Goal: Task Accomplishment & Management: Use online tool/utility

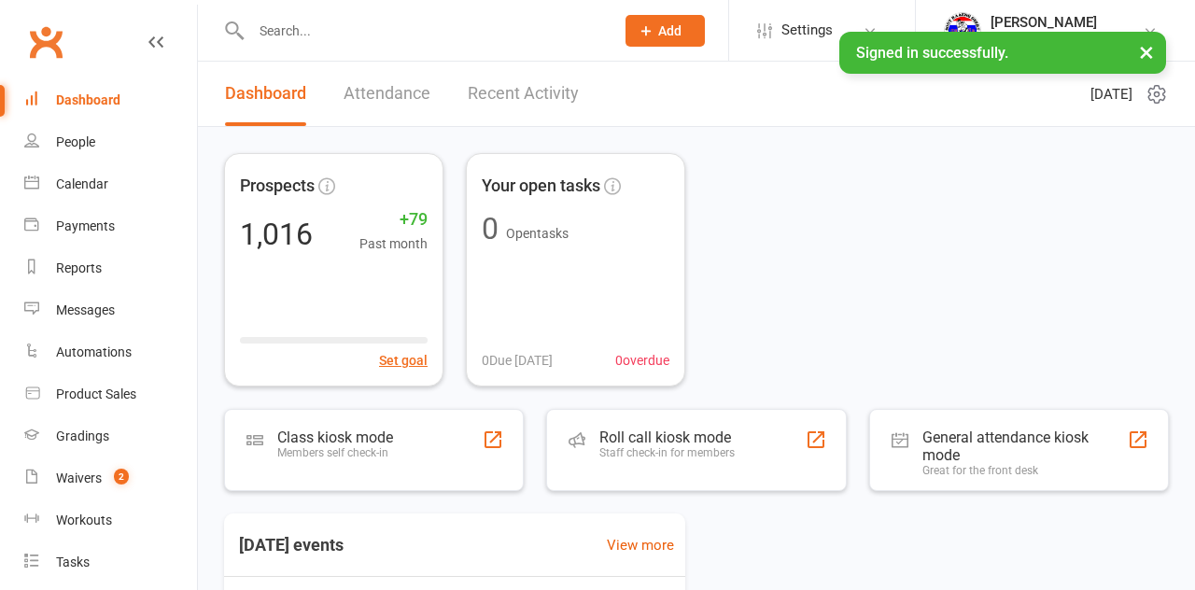
click at [382, 467] on div "Class kiosk mode Members self check-in" at bounding box center [335, 453] width 116 height 49
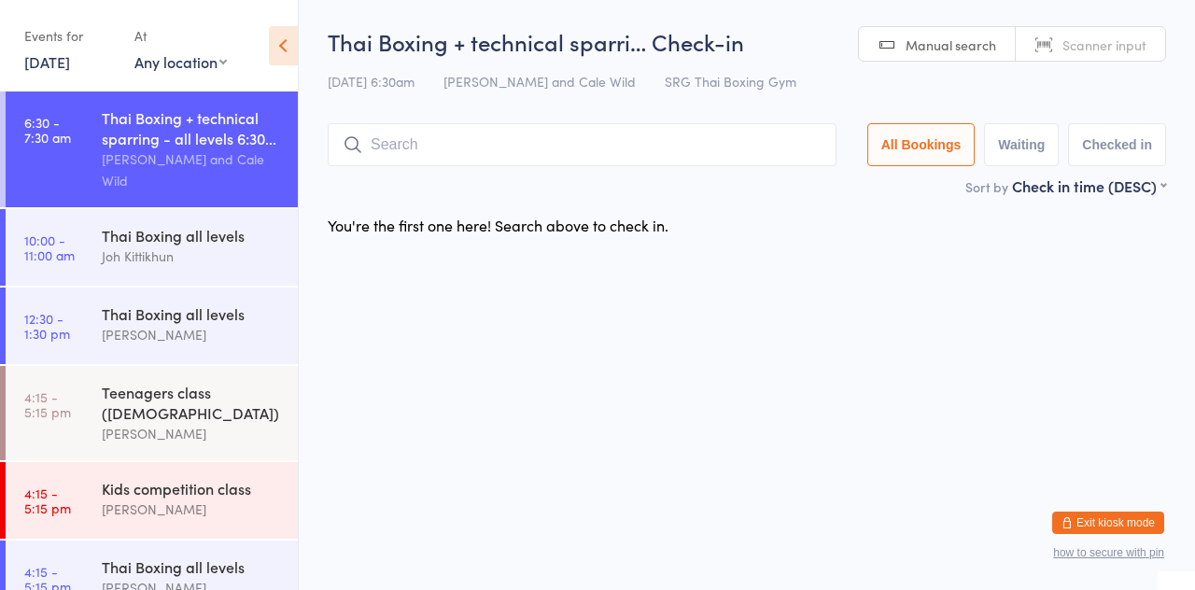
click at [570, 140] on input "search" at bounding box center [582, 144] width 509 height 43
type input "My h"
click at [796, 181] on button "Drop in" at bounding box center [780, 184] width 75 height 27
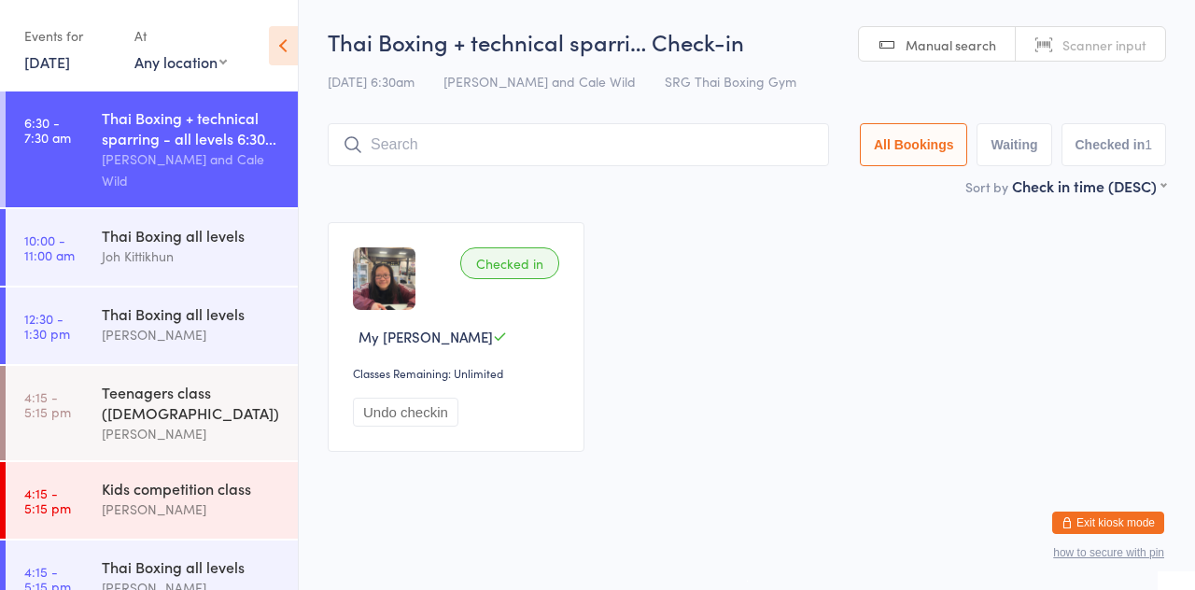
click at [501, 153] on input "search" at bounding box center [578, 144] width 501 height 43
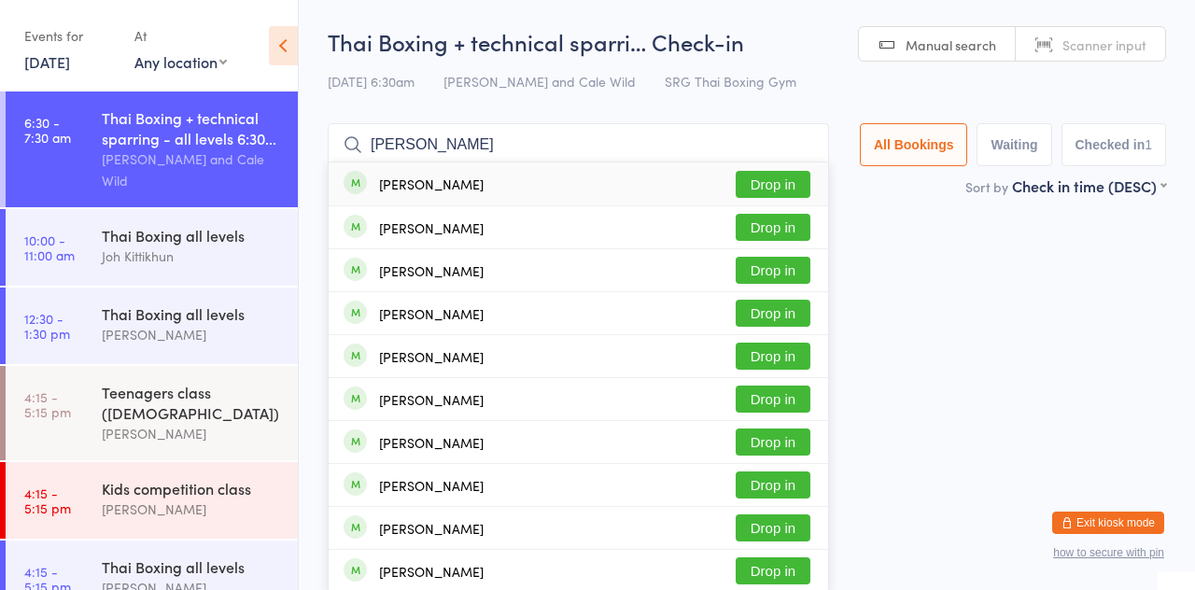
type input "[PERSON_NAME]"
click at [783, 413] on button "Drop in" at bounding box center [773, 399] width 75 height 27
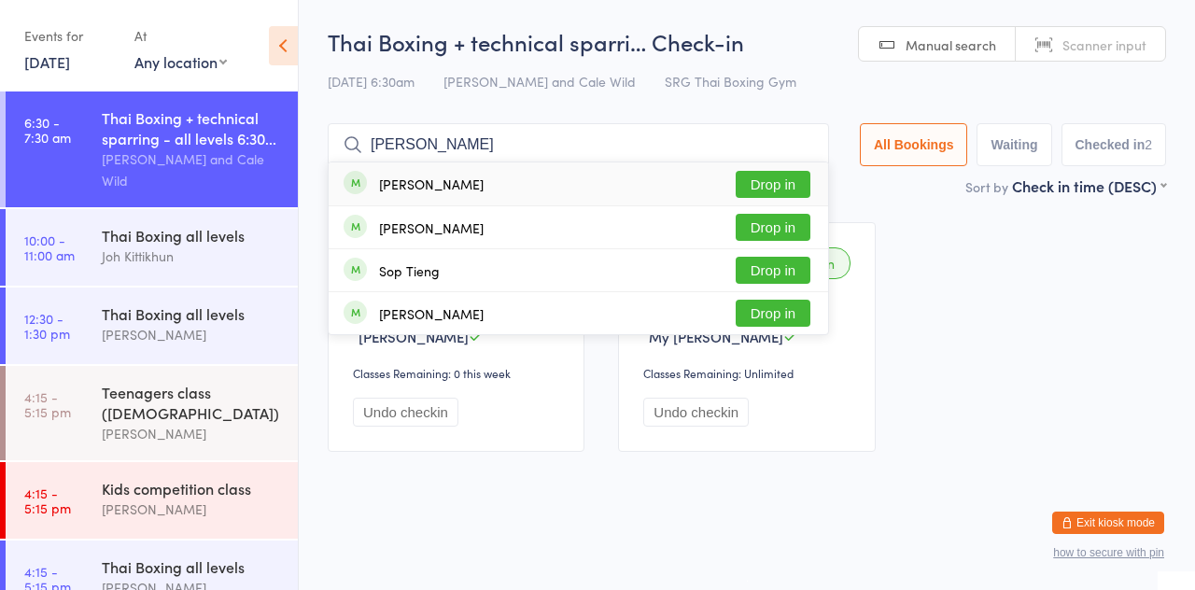
type input "[PERSON_NAME]"
click at [810, 187] on button "Drop in" at bounding box center [773, 184] width 75 height 27
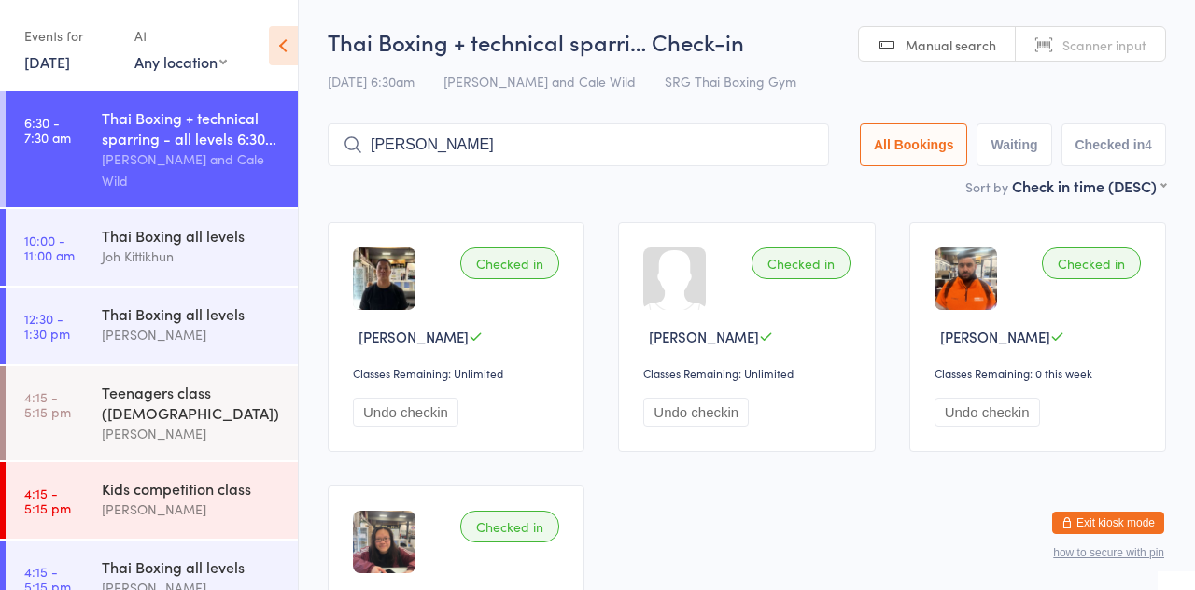
type input "[PERSON_NAME]"
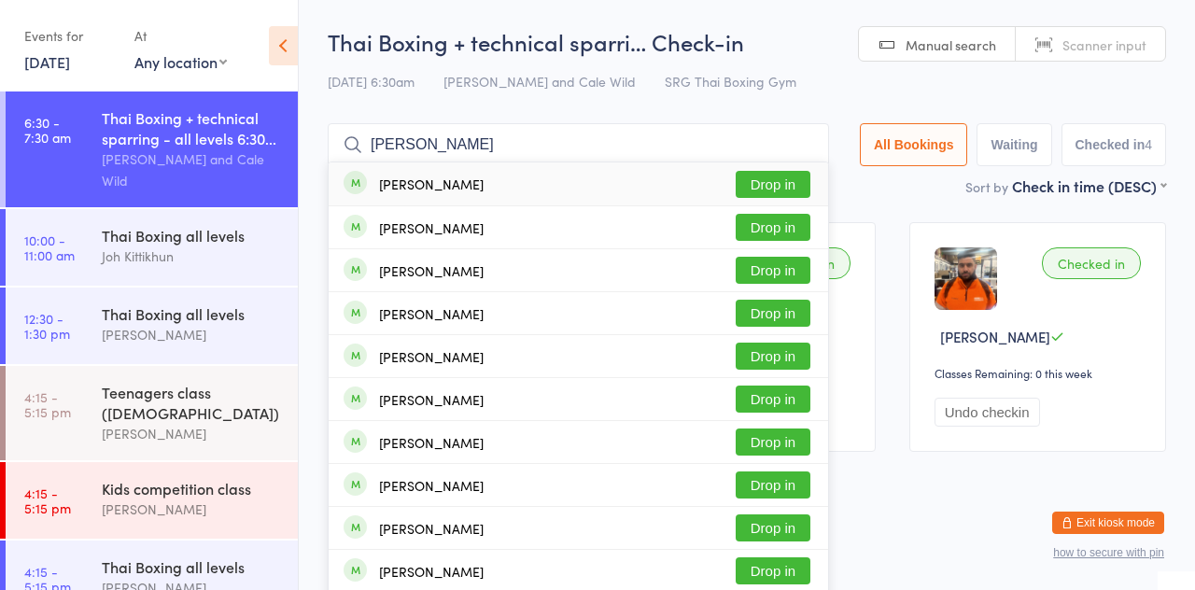
click at [789, 196] on button "Drop in" at bounding box center [773, 184] width 75 height 27
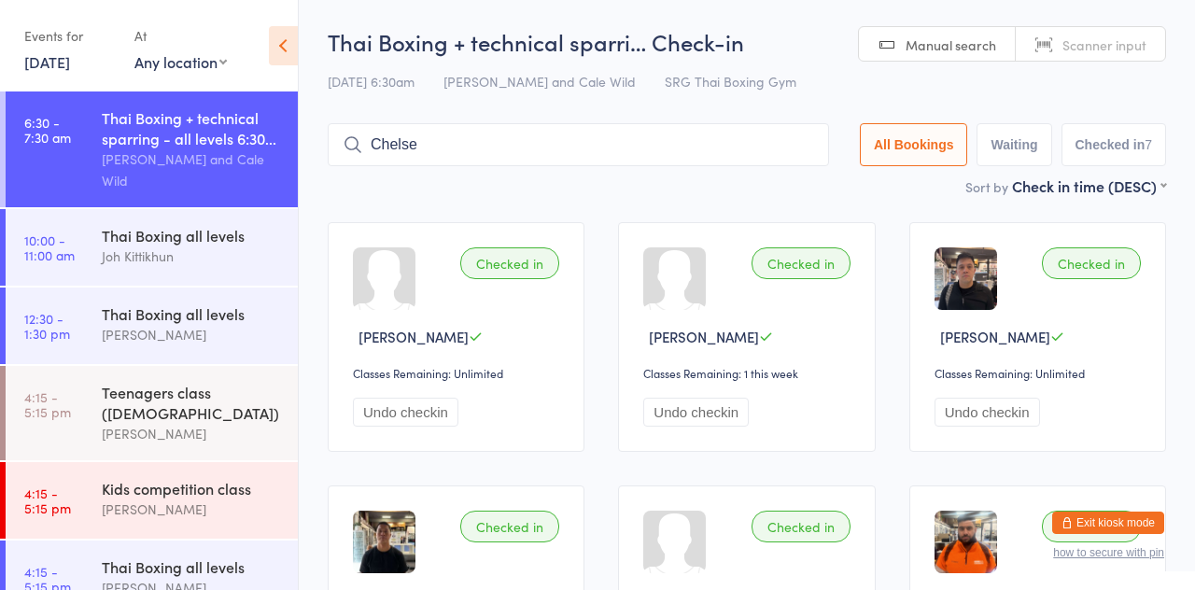
type input "Chelsea"
